Goal: Navigation & Orientation: Find specific page/section

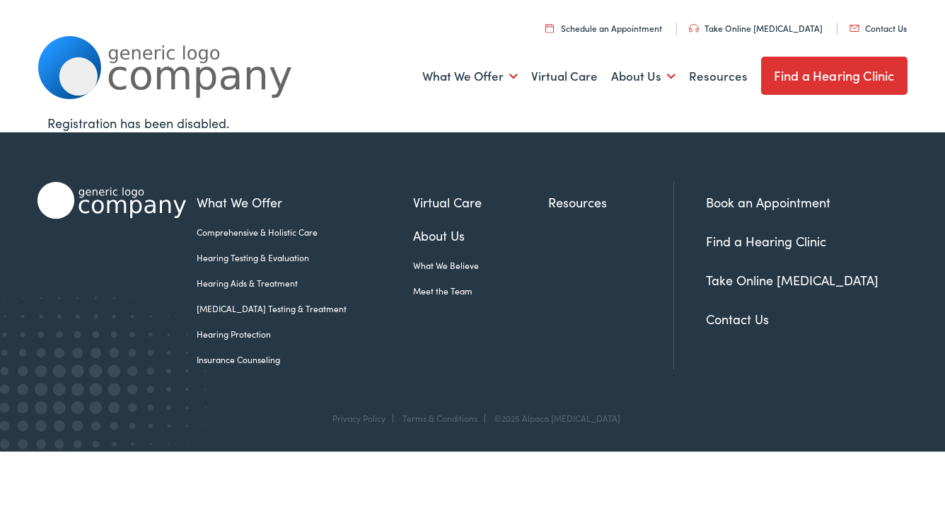
click at [268, 284] on link "Hearing Aids & Treatment" at bounding box center [305, 283] width 217 height 13
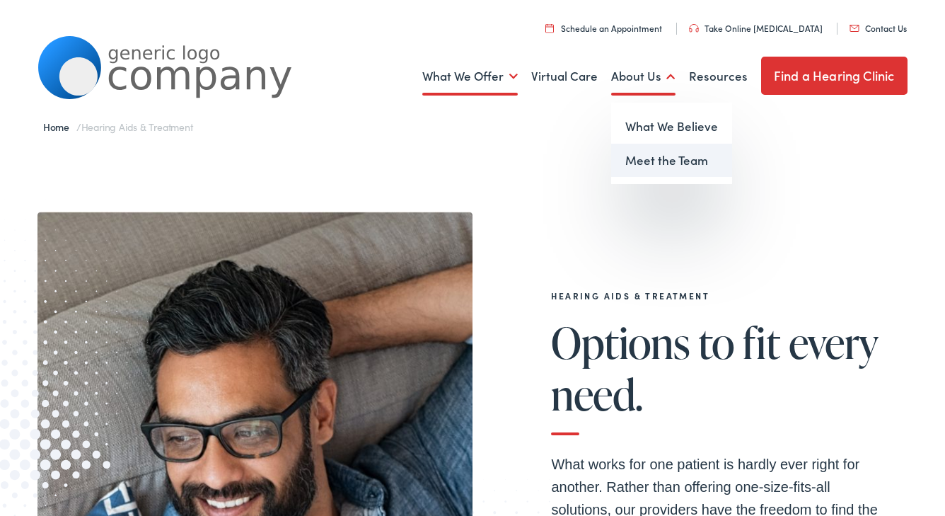
click at [661, 158] on link "Meet the Team" at bounding box center [671, 161] width 121 height 34
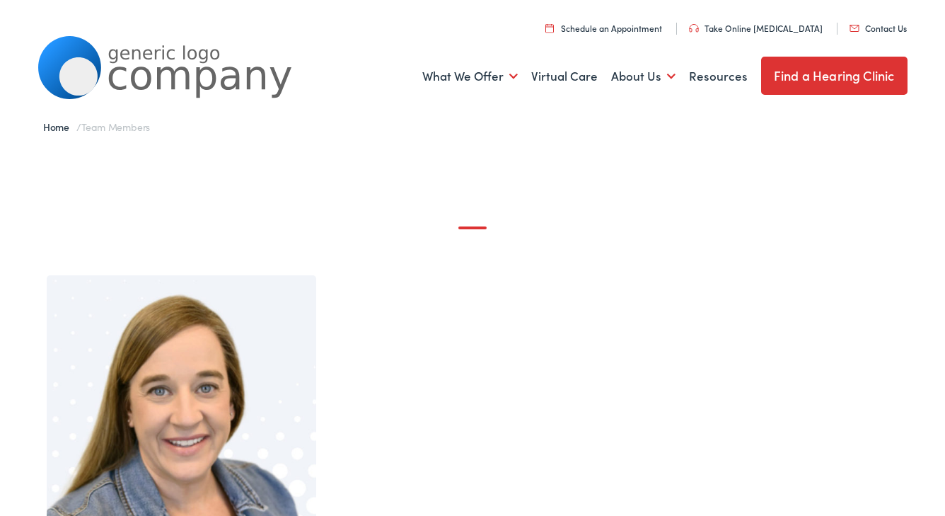
click at [824, 77] on link "Find a Hearing Clinic" at bounding box center [834, 76] width 146 height 38
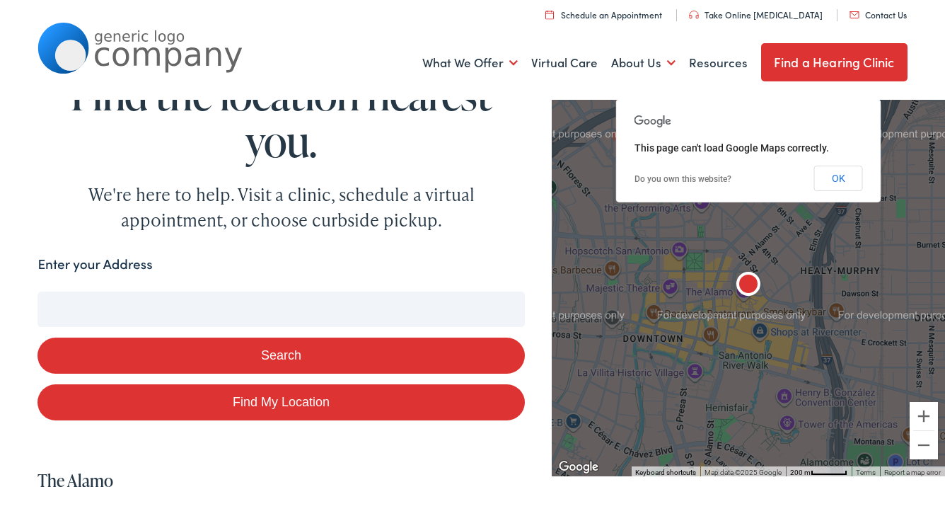
click at [149, 265] on label "Enter your Address" at bounding box center [95, 264] width 115 height 21
click at [149, 292] on input "Enter your Address" at bounding box center [281, 309] width 487 height 35
type input "E"
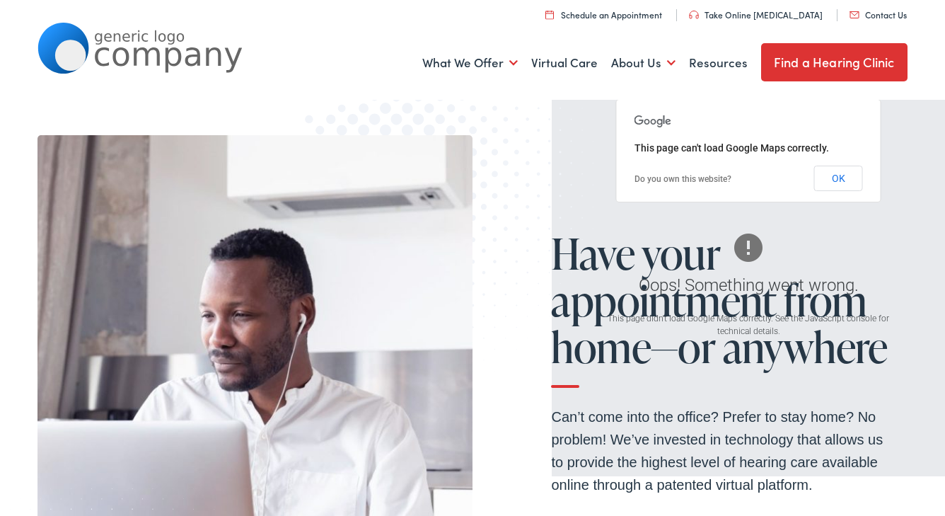
scroll to position [825, 0]
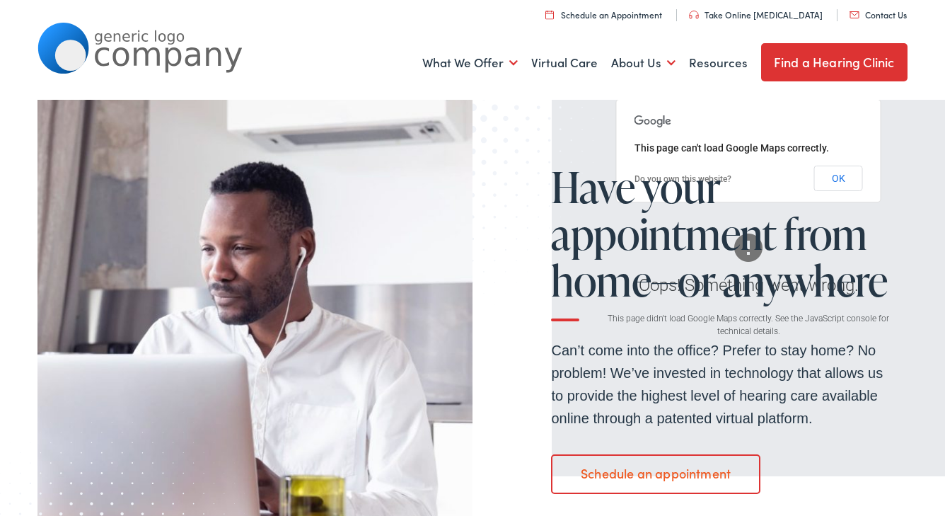
click at [827, 62] on link "Find a Hearing Clinic" at bounding box center [834, 62] width 146 height 38
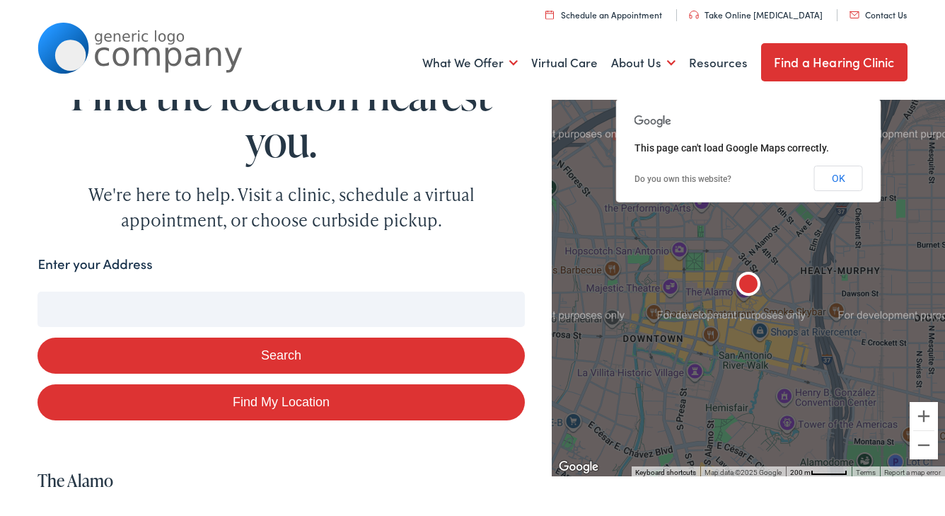
click at [282, 400] on link "Find My Location" at bounding box center [281, 402] width 487 height 36
type input "Peabody, [US_STATE]"
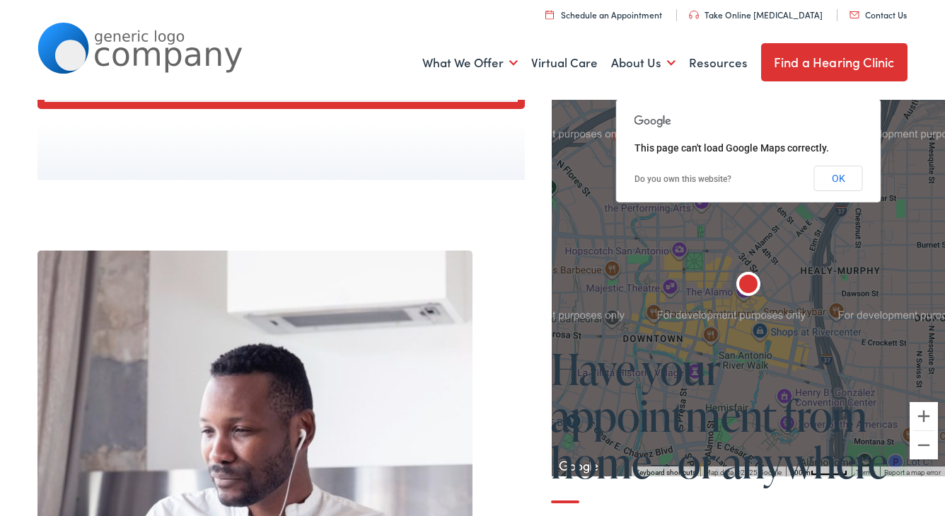
scroll to position [798, 0]
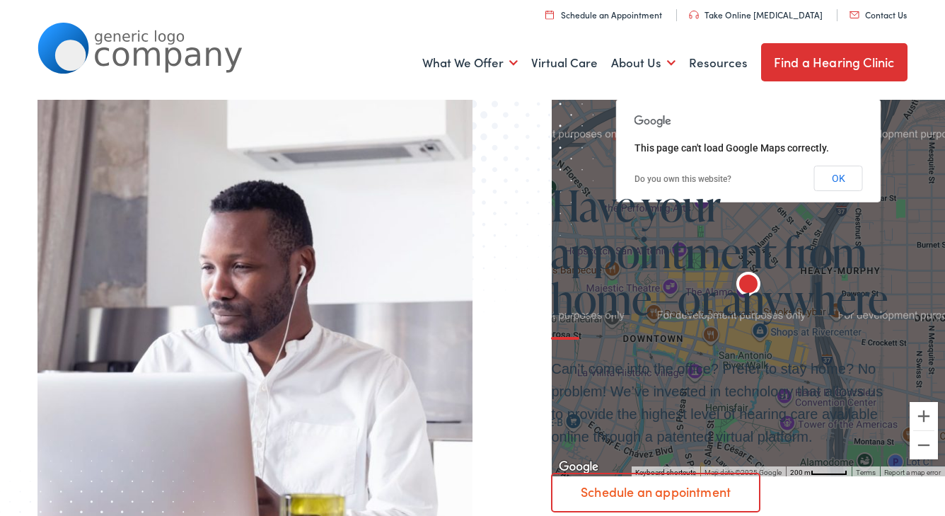
click at [918, 76] on div "Menu Close Schedule an Appointment Take Online [MEDICAL_DATA] Contact Us Find a…" at bounding box center [472, 50] width 945 height 100
